Goal: Transaction & Acquisition: Obtain resource

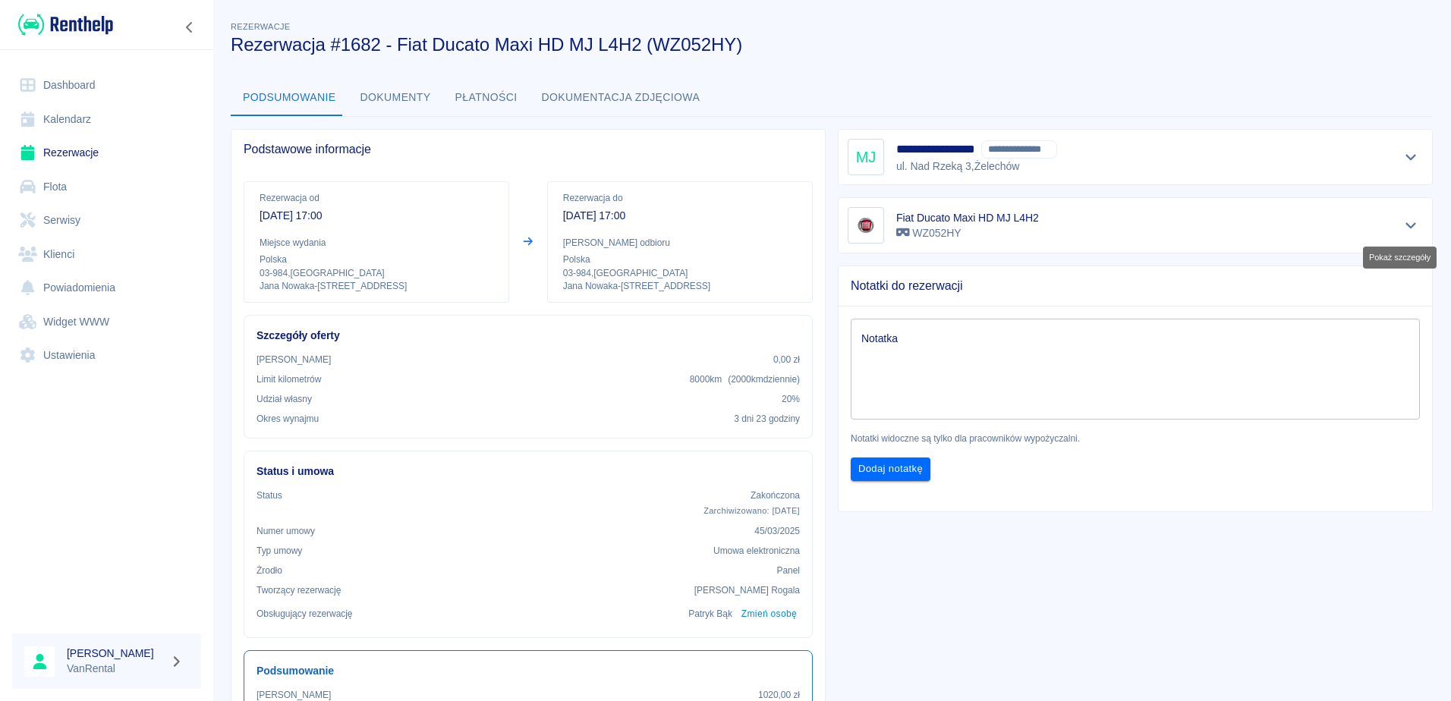
click at [1402, 225] on icon "Pokaż szczegóły" at bounding box center [1410, 225] width 17 height 14
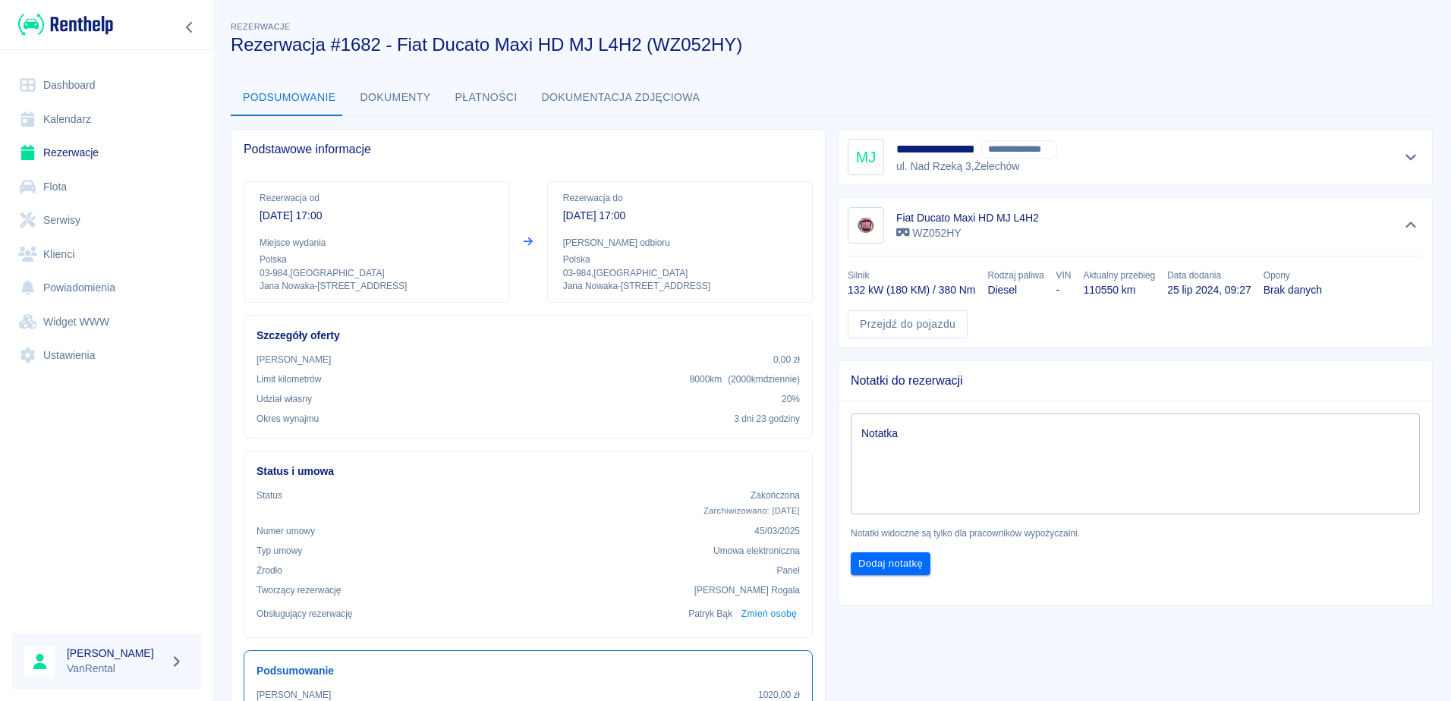
click at [1420, 661] on div "**********" at bounding box center [1128, 598] width 607 height 962
click at [1402, 228] on icon "Ukryj szczegóły" at bounding box center [1410, 225] width 17 height 14
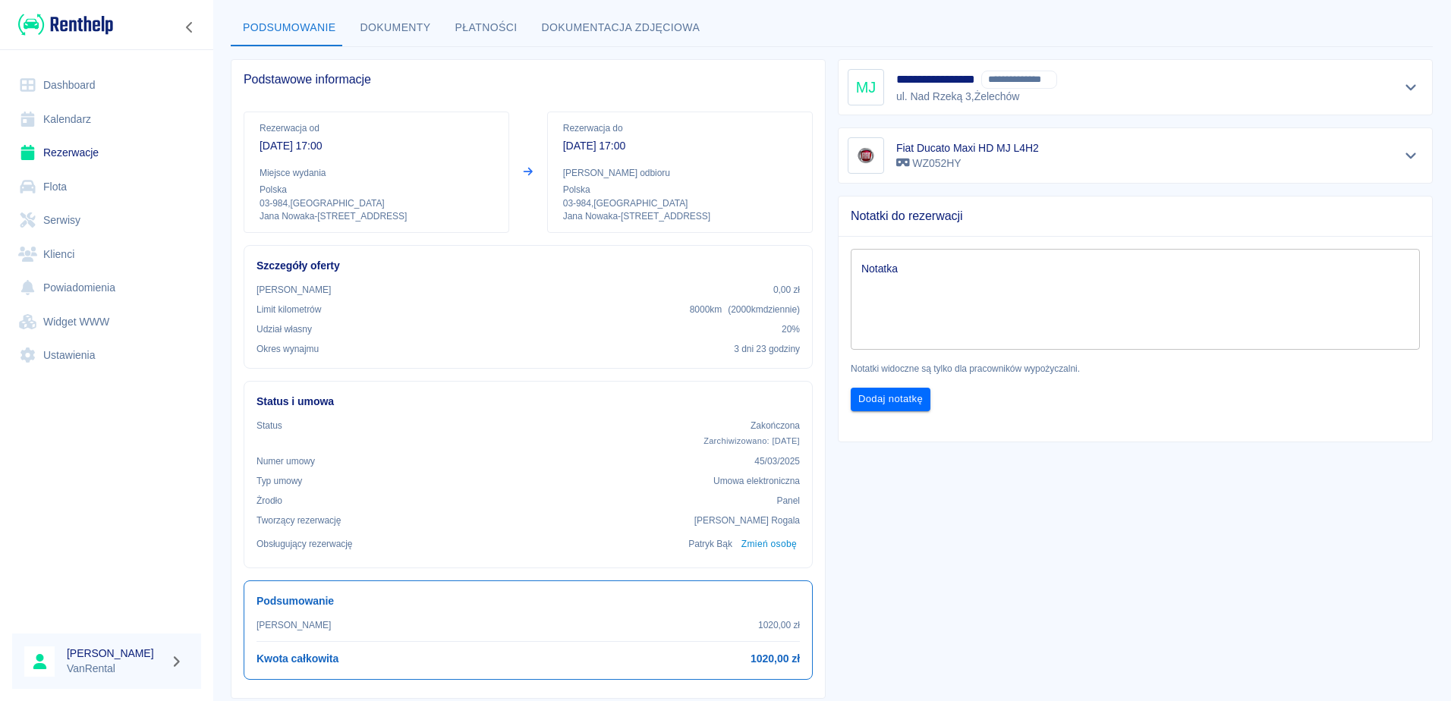
scroll to position [42, 0]
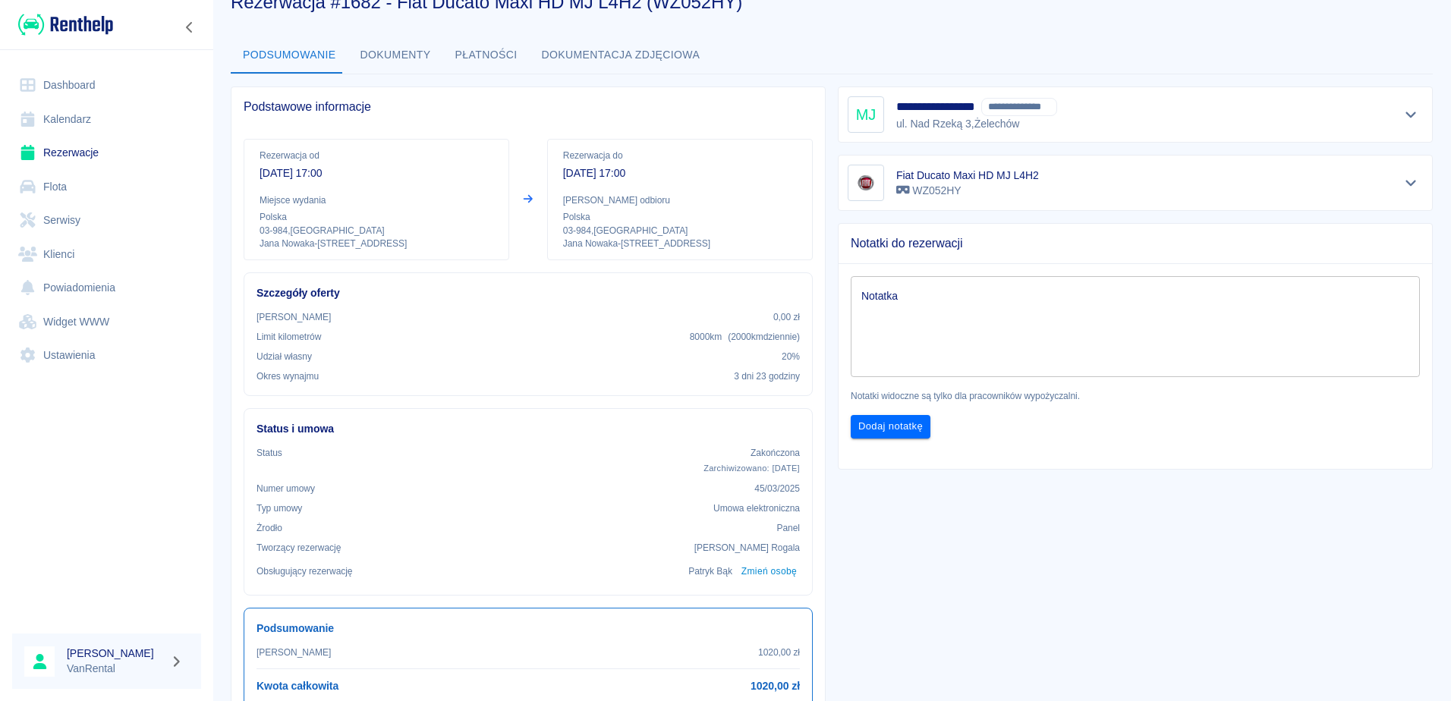
click at [603, 55] on button "Dokumentacja zdjęciowa" at bounding box center [621, 55] width 183 height 36
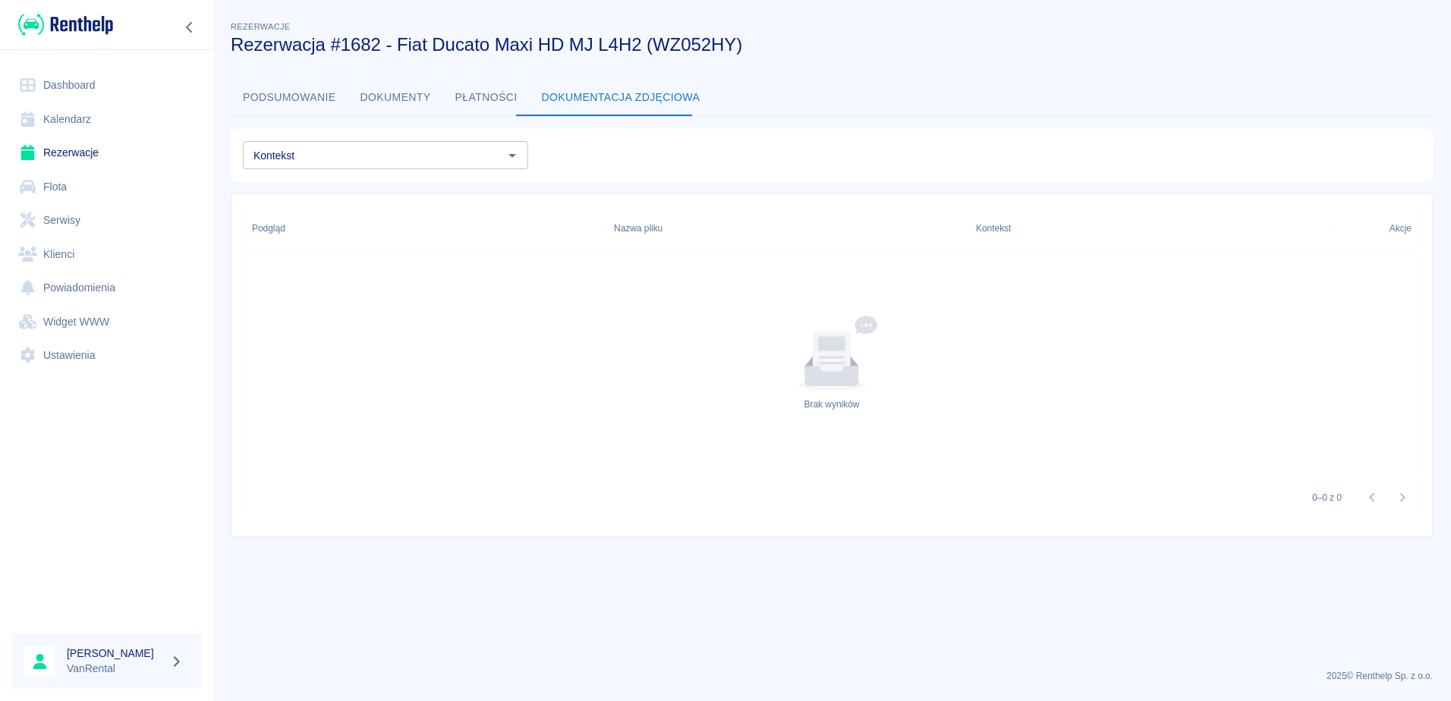
click at [382, 94] on button "Dokumenty" at bounding box center [395, 98] width 95 height 36
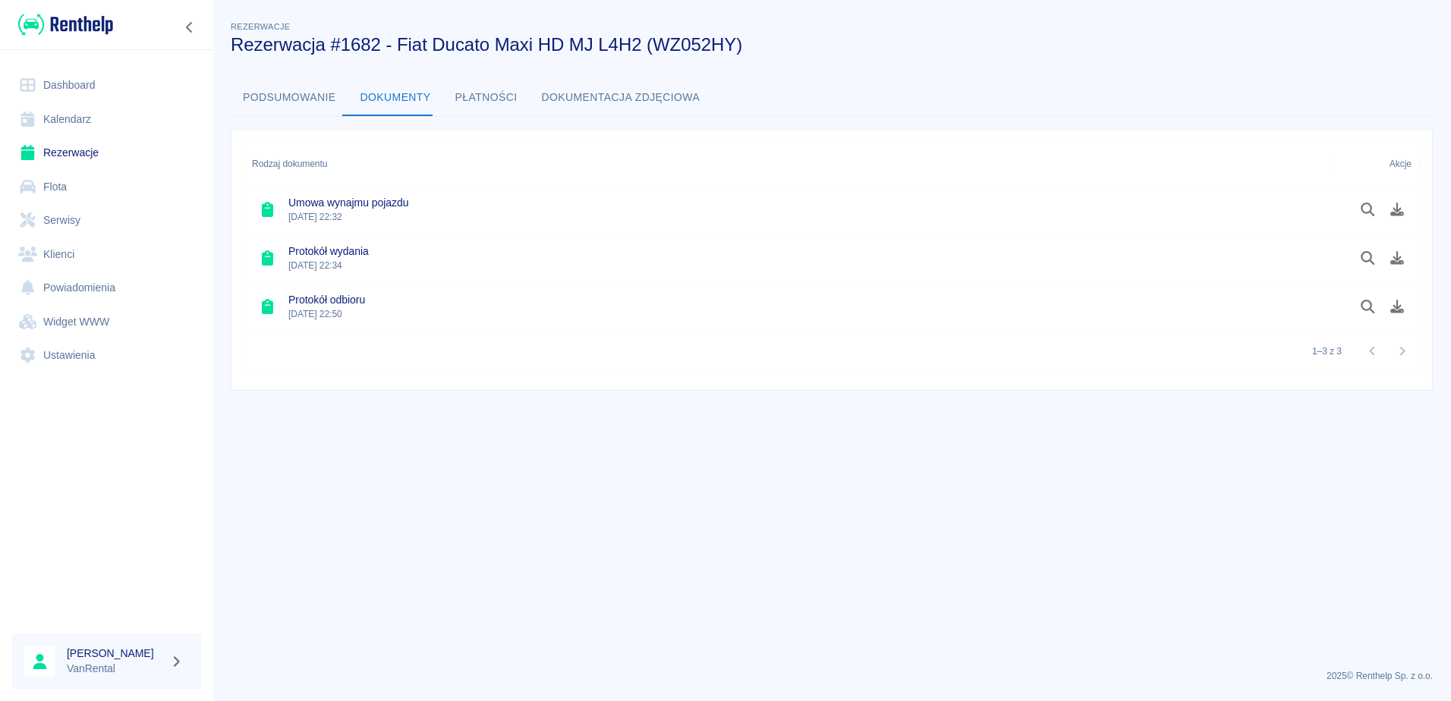
click at [265, 209] on icon at bounding box center [267, 209] width 11 height 15
click at [1394, 206] on icon "Pobierz dokument" at bounding box center [1396, 210] width 17 height 14
click at [269, 258] on icon at bounding box center [267, 257] width 11 height 15
click at [1398, 254] on icon "Pobierz dokument" at bounding box center [1396, 258] width 17 height 14
click at [1398, 304] on icon "Pobierz dokument" at bounding box center [1396, 307] width 17 height 14
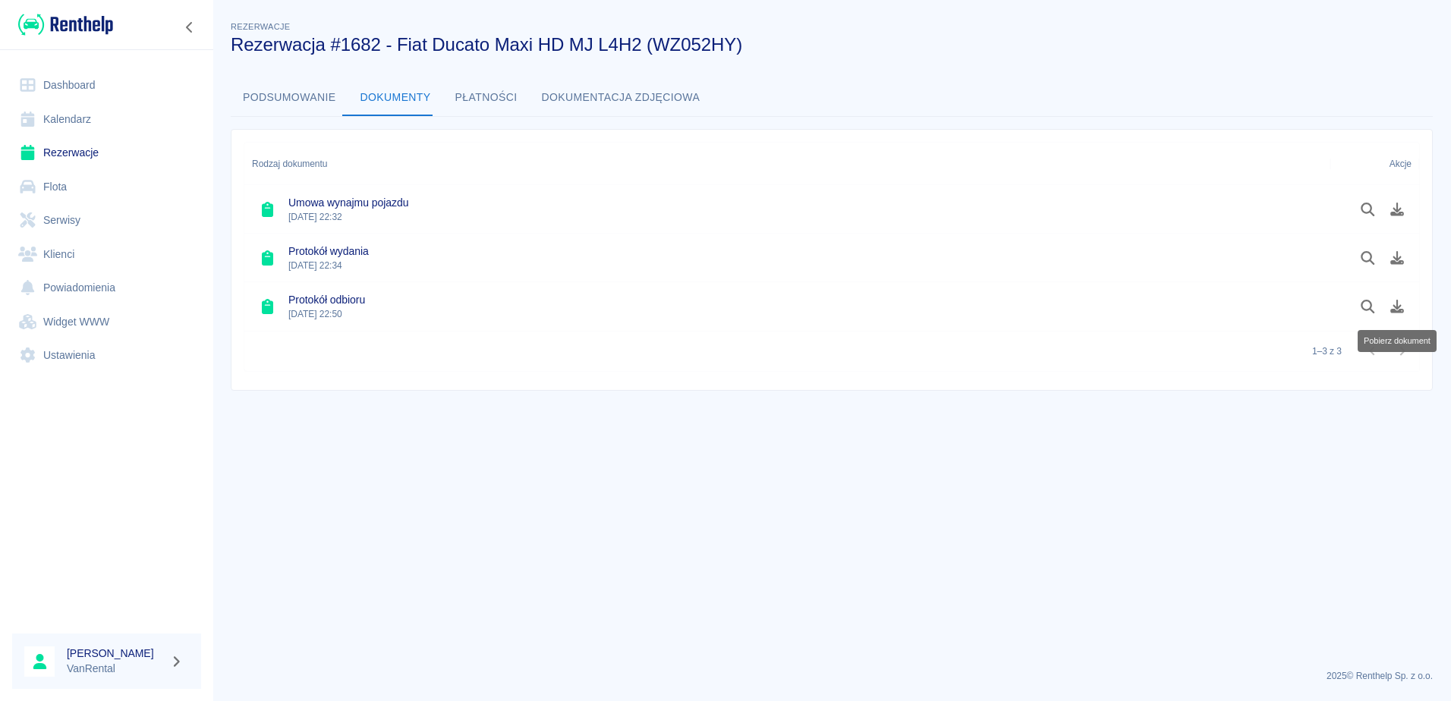
click at [266, 261] on icon at bounding box center [267, 257] width 11 height 15
click at [1369, 255] on icon "Podgląd dokumentu" at bounding box center [1367, 258] width 17 height 14
click at [1365, 207] on icon "Podgląd dokumentu" at bounding box center [1367, 210] width 17 height 14
